Goal: Transaction & Acquisition: Download file/media

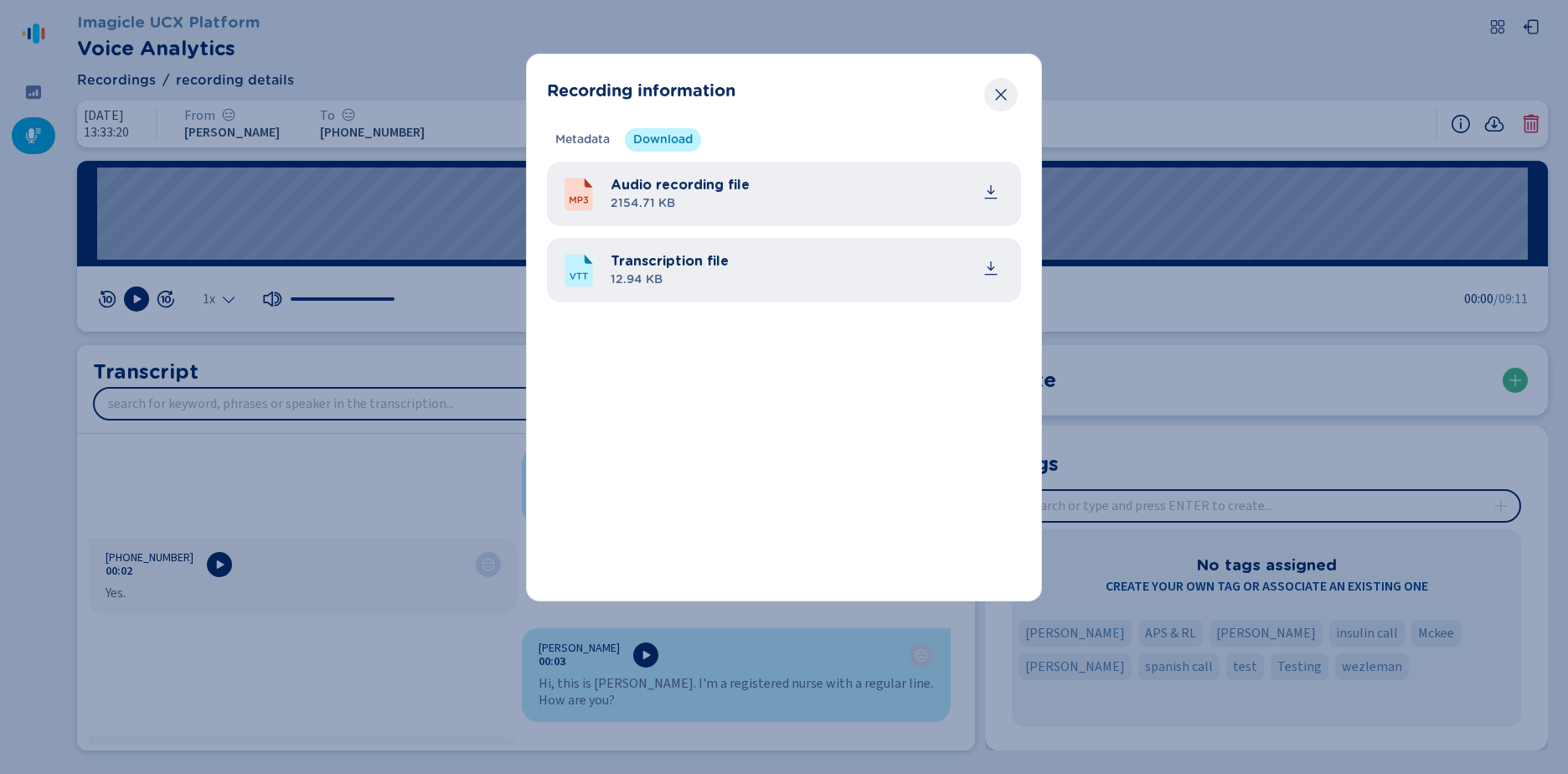
click at [1007, 95] on icon "Close" at bounding box center [1000, 94] width 17 height 17
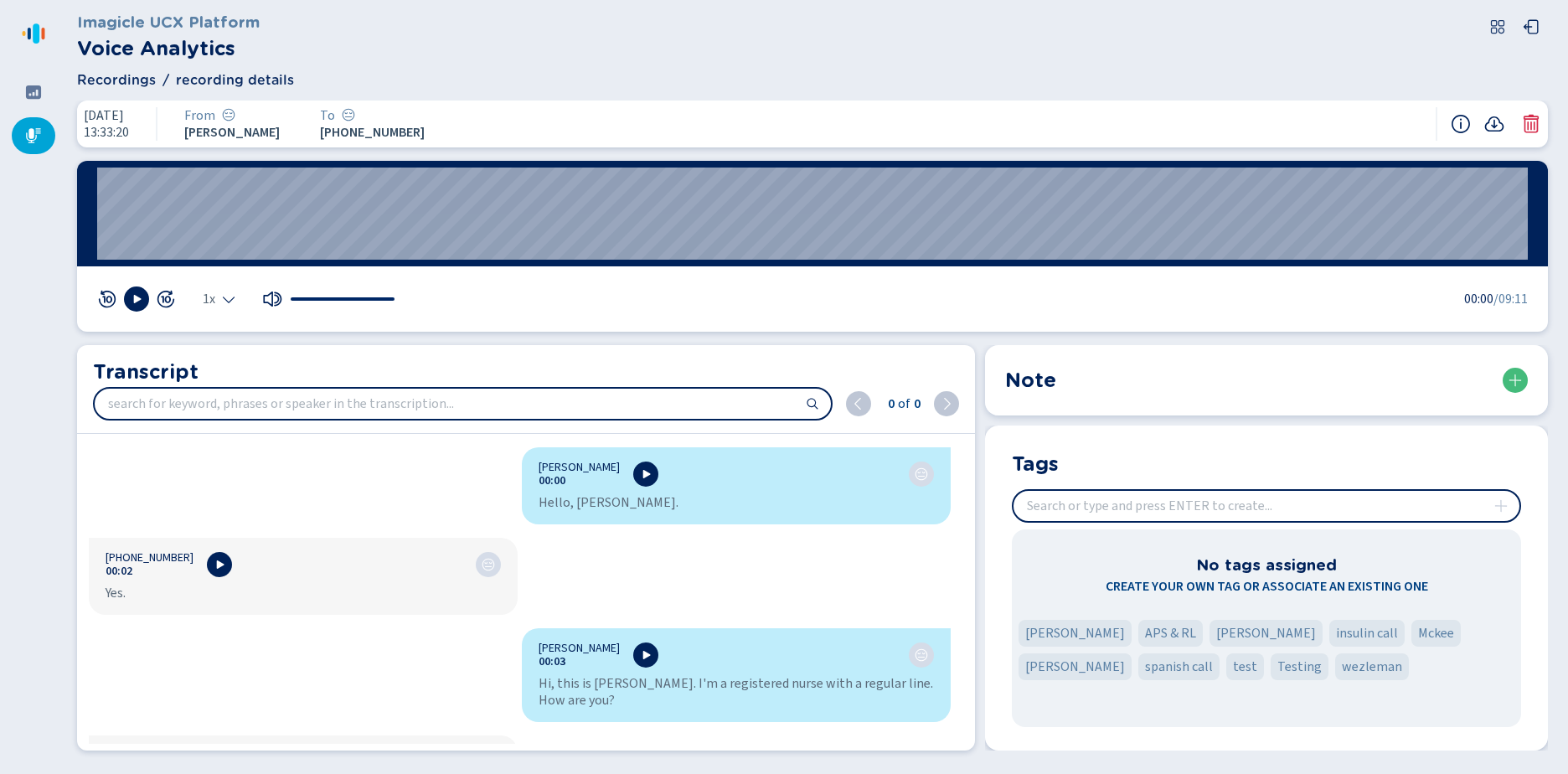
click at [48, 127] on div at bounding box center [34, 135] width 44 height 37
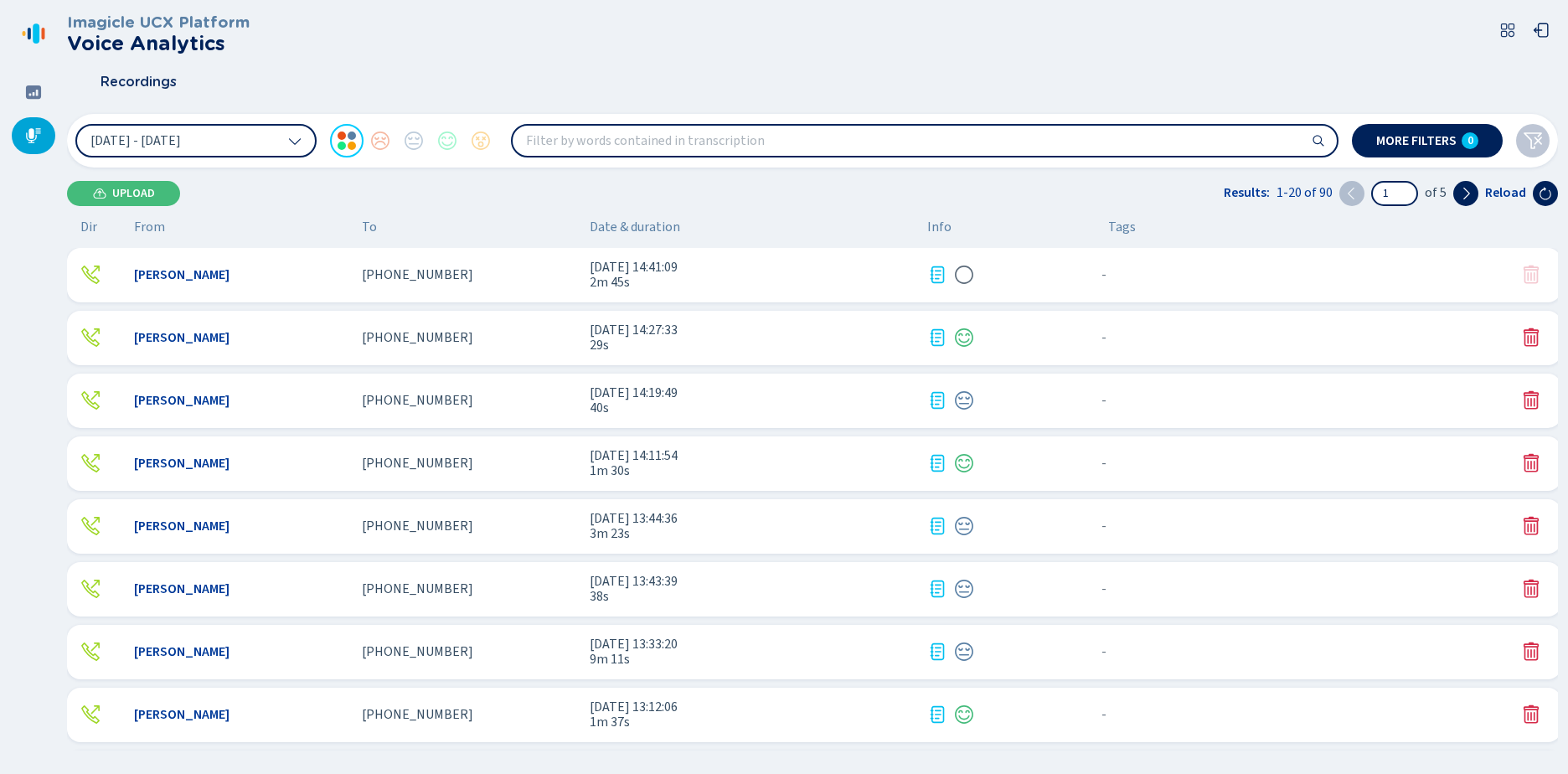
click at [689, 276] on span "2m 45s" at bounding box center [751, 281] width 324 height 15
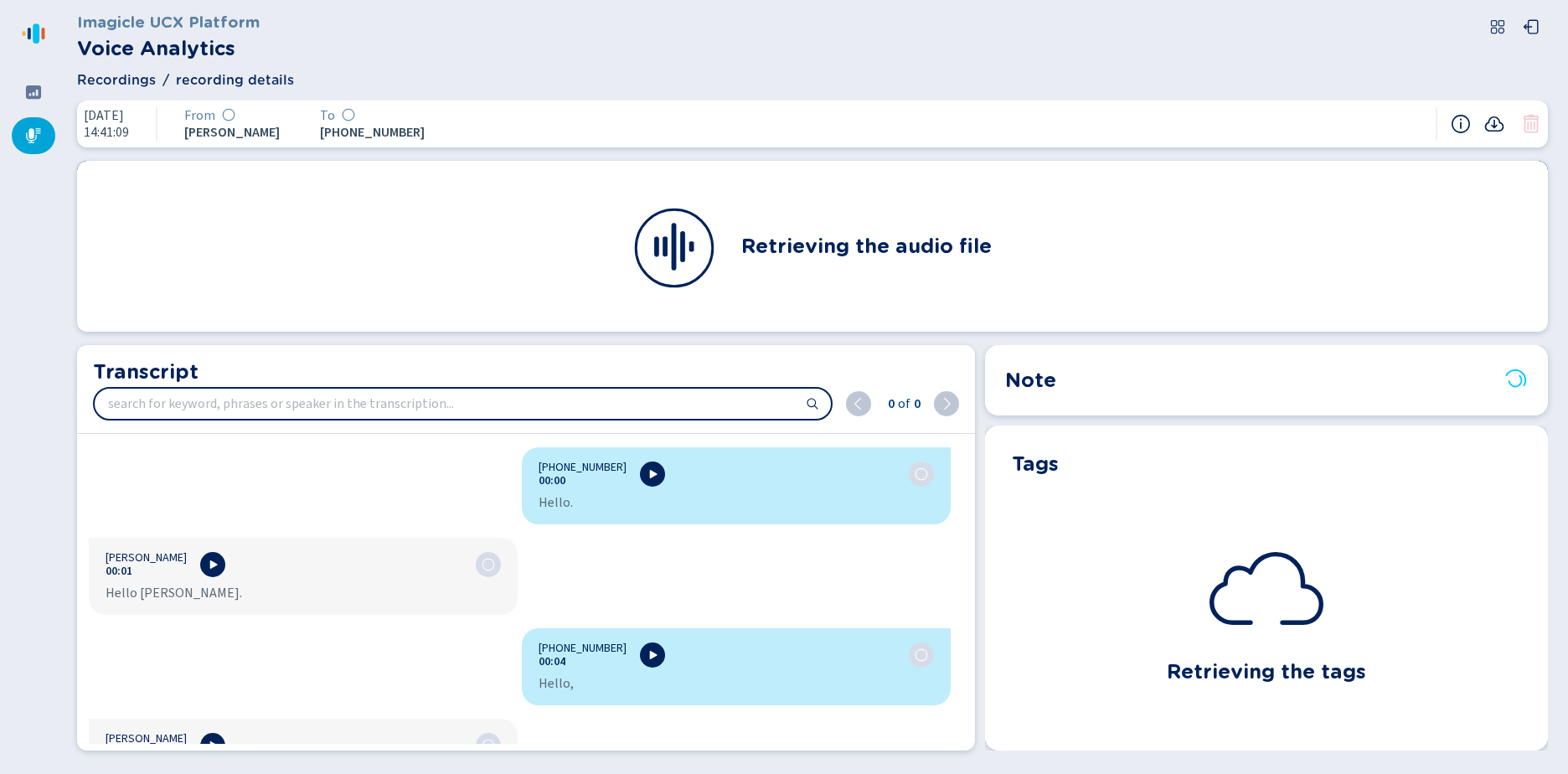
click at [1492, 127] on icon at bounding box center [1494, 124] width 20 height 20
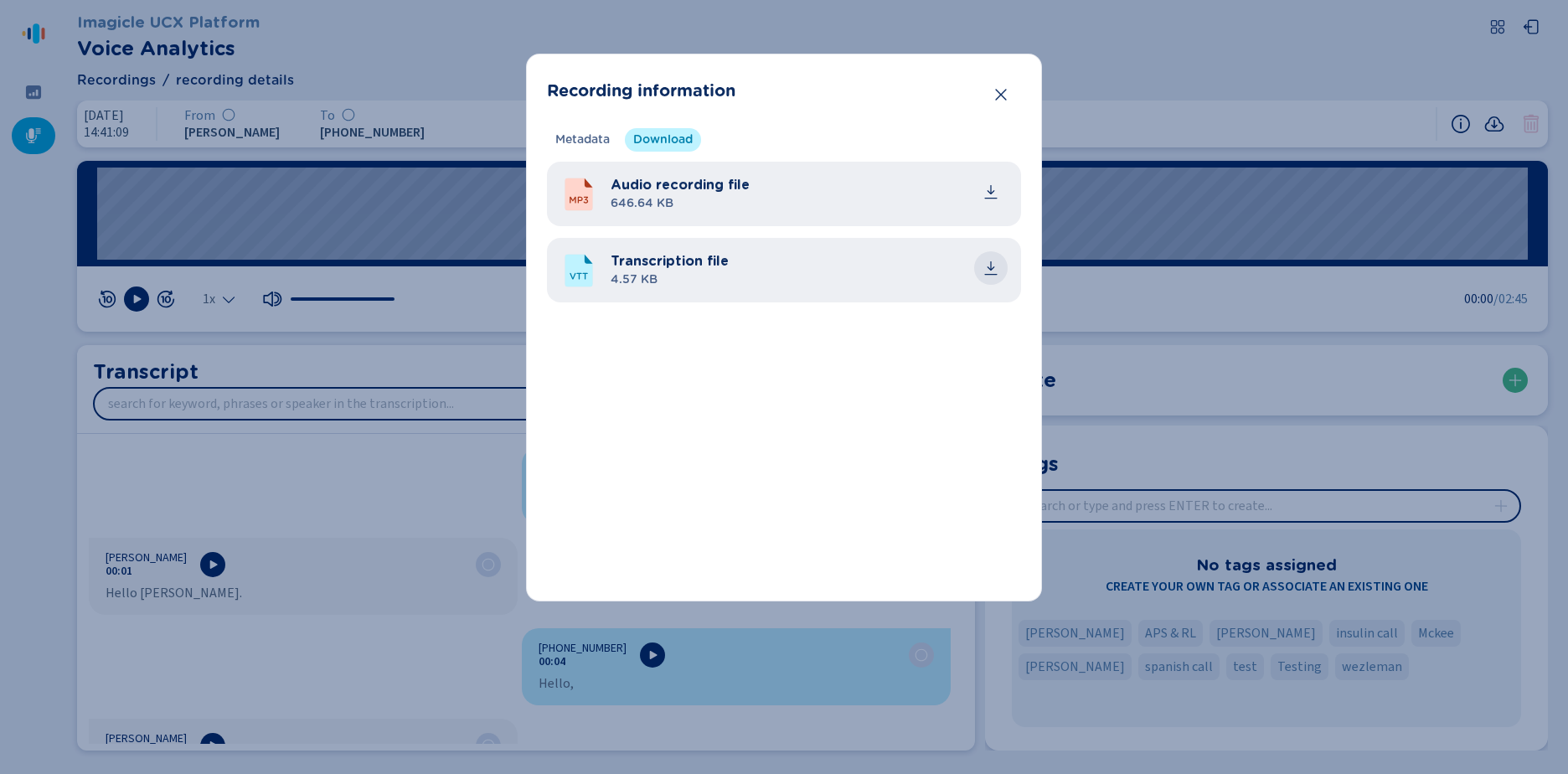
click at [985, 264] on icon "common.download" at bounding box center [990, 268] width 17 height 17
